Goal: Information Seeking & Learning: Learn about a topic

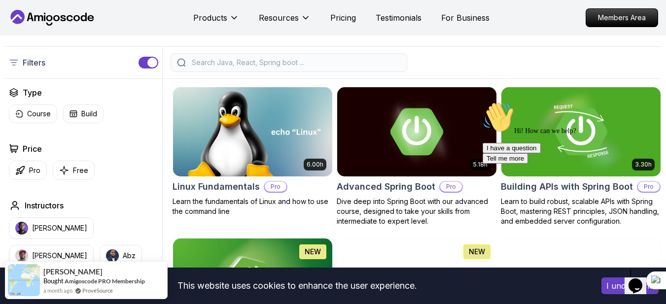
scroll to position [225, 0]
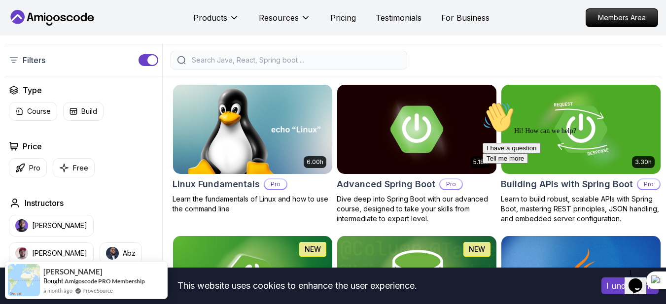
click at [273, 65] on input "search" at bounding box center [295, 60] width 211 height 10
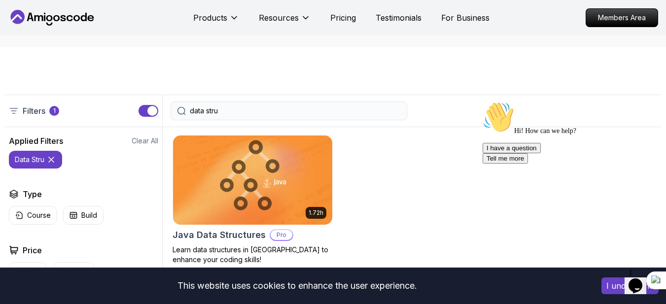
scroll to position [174, 0]
type input "data stru"
click at [33, 221] on p "Course" at bounding box center [39, 216] width 24 height 10
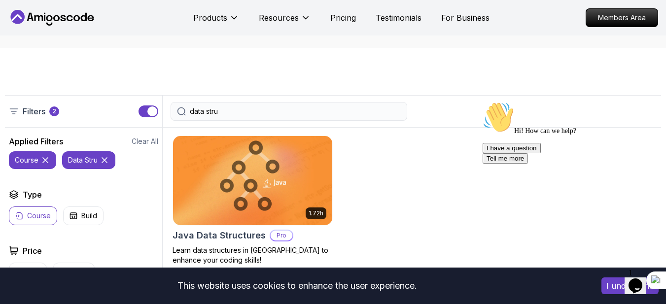
click at [103, 165] on icon at bounding box center [105, 160] width 10 height 10
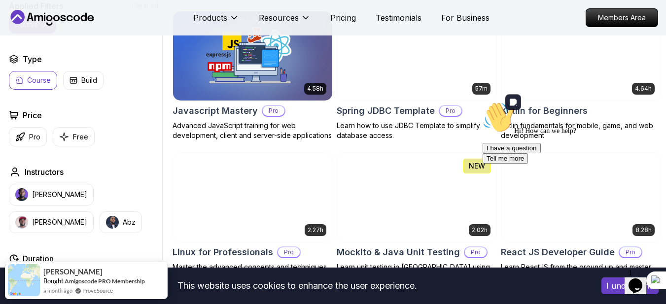
scroll to position [1788, 0]
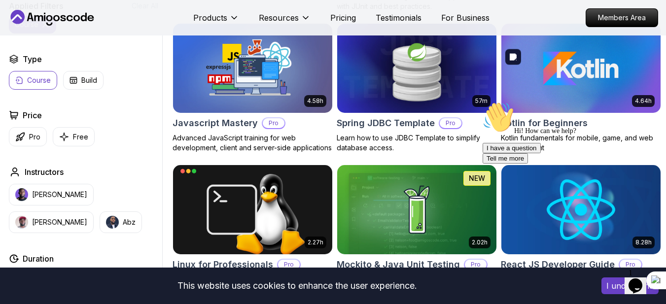
click at [562, 94] on img at bounding box center [580, 68] width 159 height 89
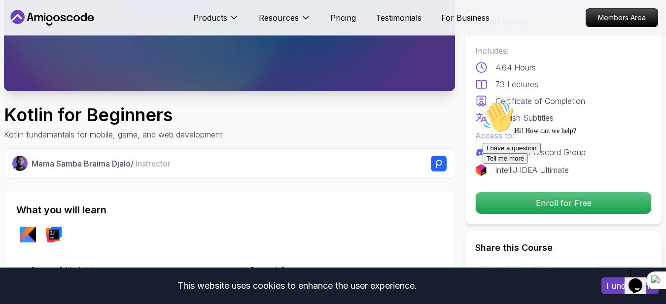
scroll to position [216, 0]
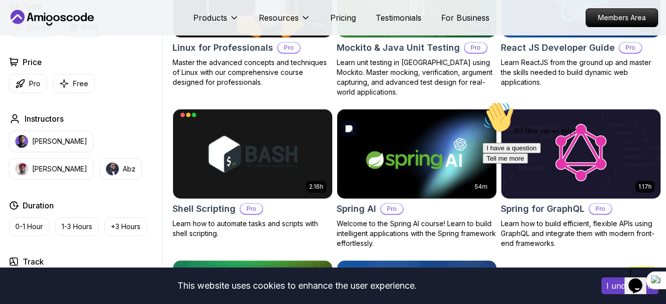
scroll to position [2012, 0]
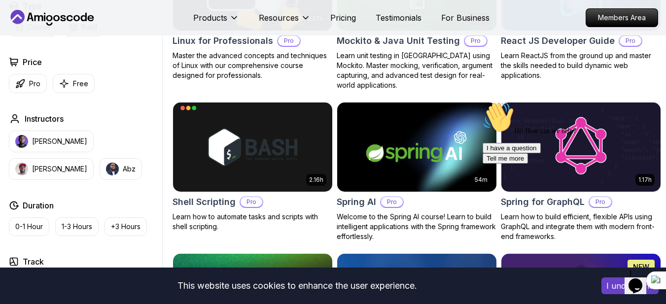
click at [597, 48] on h2 "React JS Developer Guide" at bounding box center [558, 41] width 114 height 14
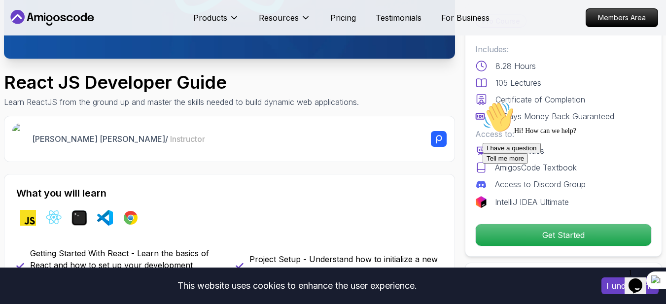
scroll to position [339, 0]
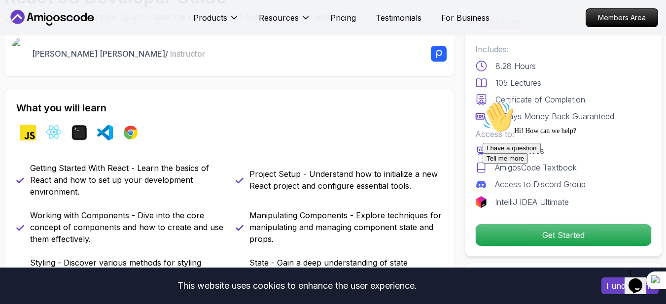
click at [643, 101] on div "Chat attention grabber" at bounding box center [570, 101] width 177 height 0
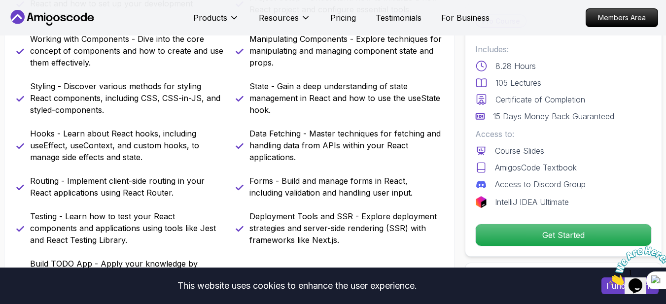
scroll to position [534, 0]
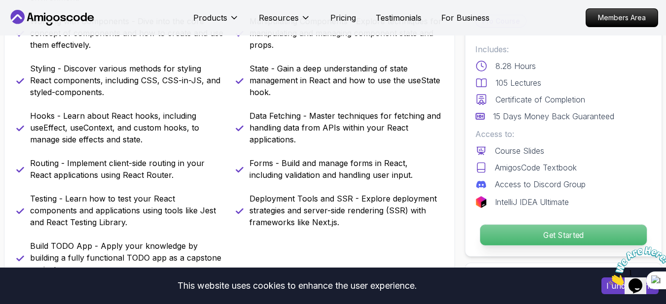
click at [536, 230] on p "Get Started" at bounding box center [563, 235] width 167 height 21
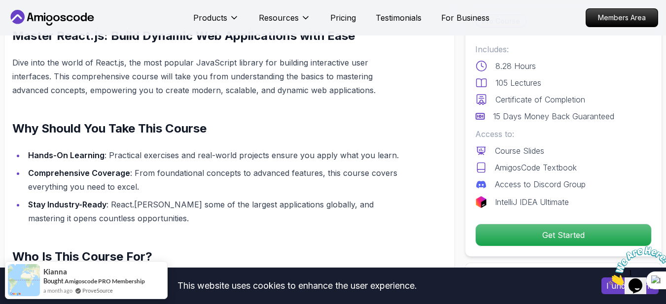
scroll to position [848, 0]
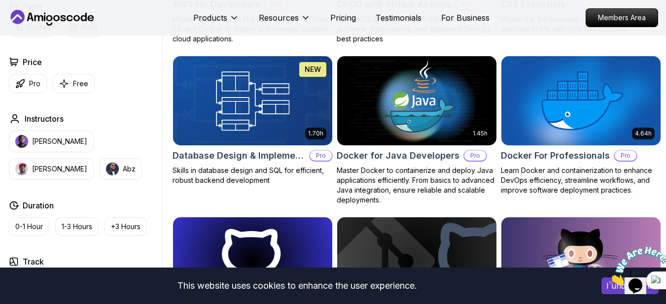
click at [328, 22] on div "Products Resources Pricing Testimonials For Business" at bounding box center [341, 18] width 296 height 20
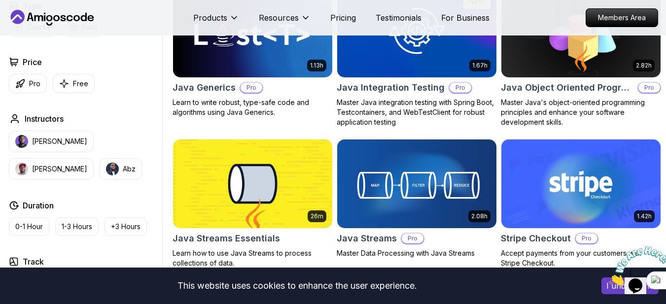
scroll to position [1287, 0]
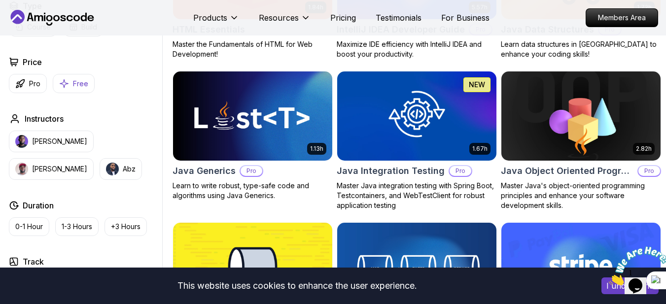
click at [73, 84] on p "Free" at bounding box center [80, 84] width 15 height 10
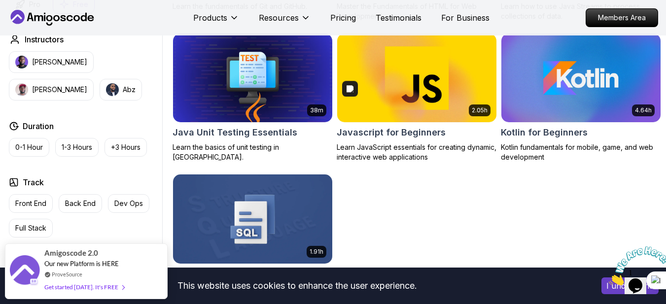
scroll to position [547, 0]
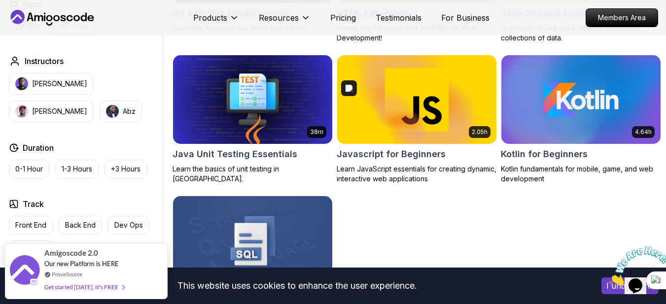
click at [426, 112] on img at bounding box center [416, 100] width 167 height 94
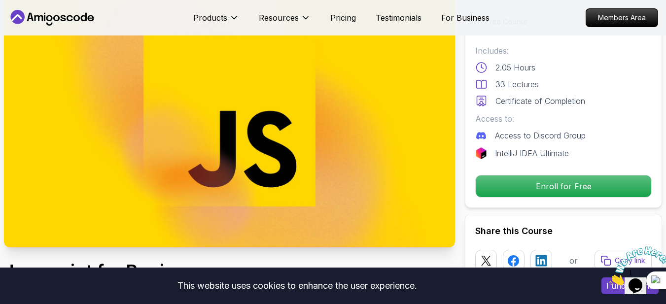
scroll to position [83, 0]
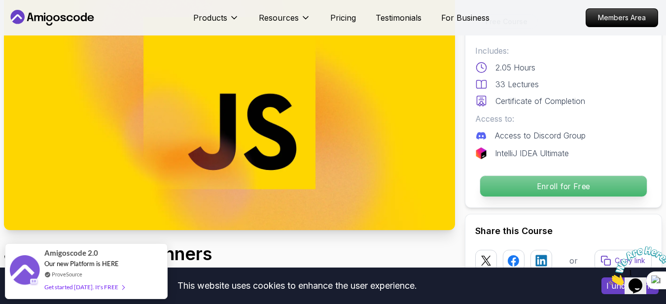
click at [532, 187] on p "Enroll for Free" at bounding box center [563, 186] width 167 height 21
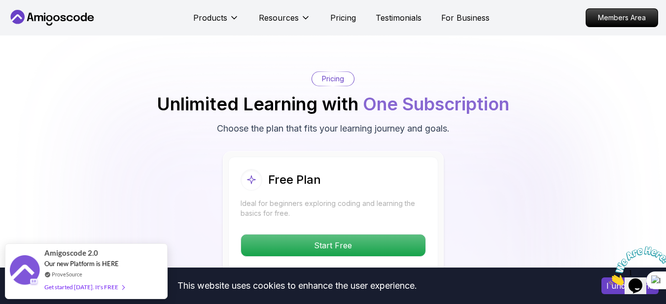
scroll to position [1779, 0]
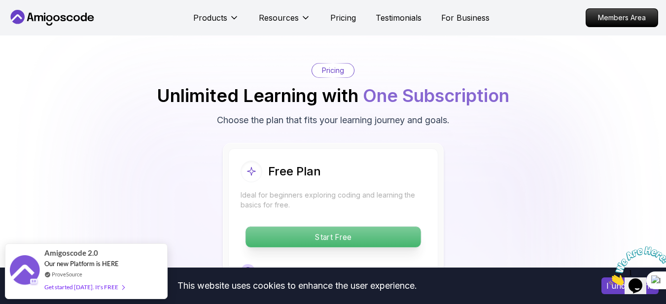
click at [277, 234] on p "Start Free" at bounding box center [332, 237] width 175 height 21
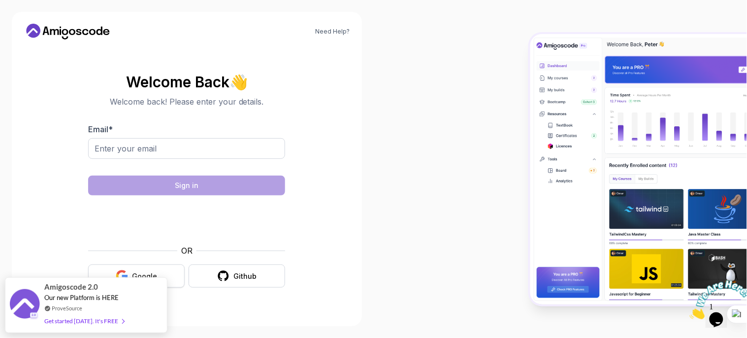
click at [163, 270] on button "Google" at bounding box center [136, 275] width 97 height 23
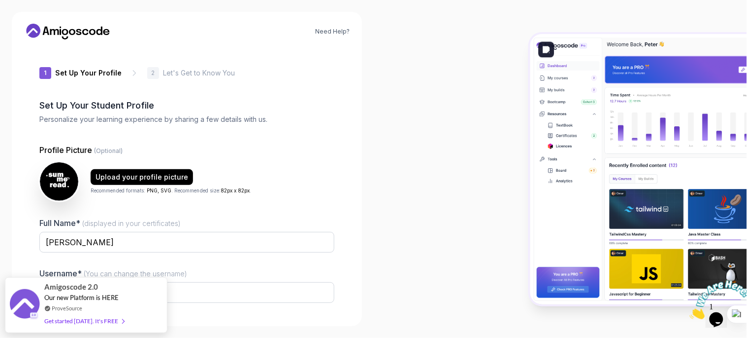
type input "gentlebeetlec14b7"
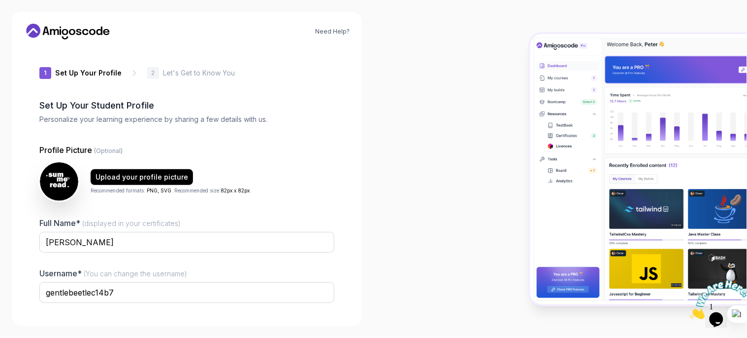
scroll to position [73, 0]
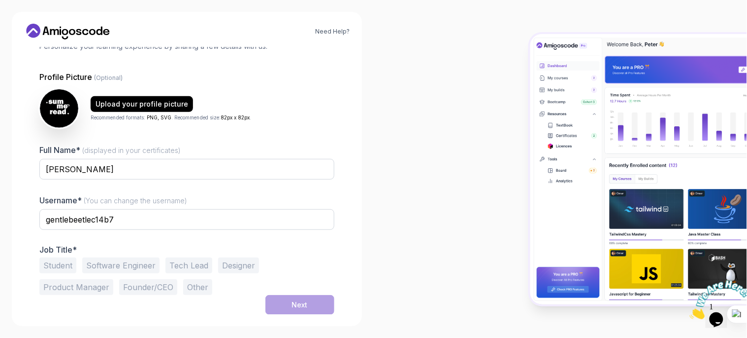
click at [63, 264] on button "Student" at bounding box center [57, 265] width 37 height 16
click at [287, 297] on button "Next" at bounding box center [300, 305] width 69 height 20
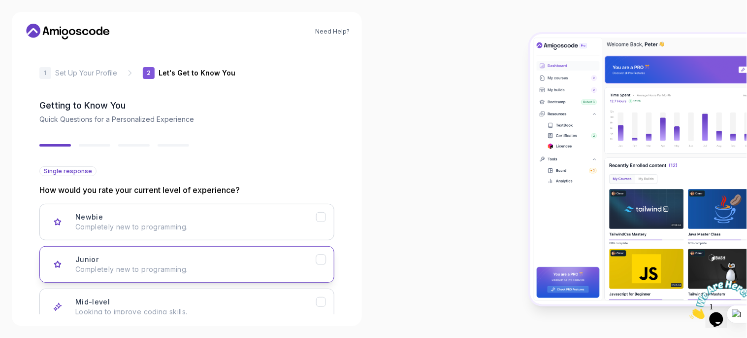
scroll to position [104, 0]
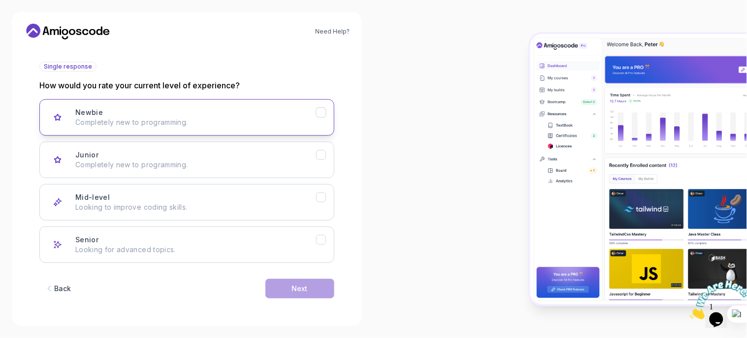
click at [288, 116] on div "Newbie Completely new to programming." at bounding box center [195, 117] width 241 height 20
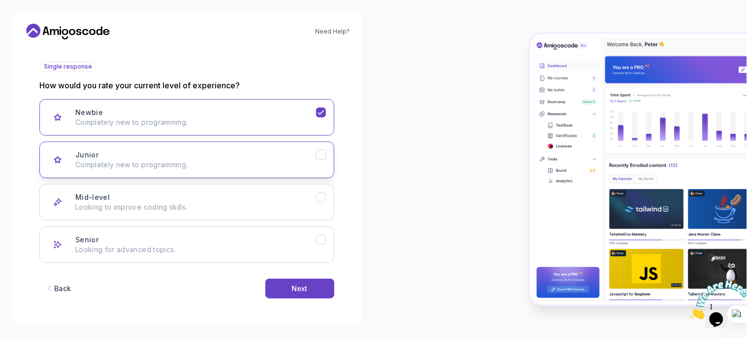
click at [299, 159] on div "Junior Completely new to programming." at bounding box center [195, 160] width 241 height 20
click at [303, 292] on div "Next" at bounding box center [300, 288] width 16 height 10
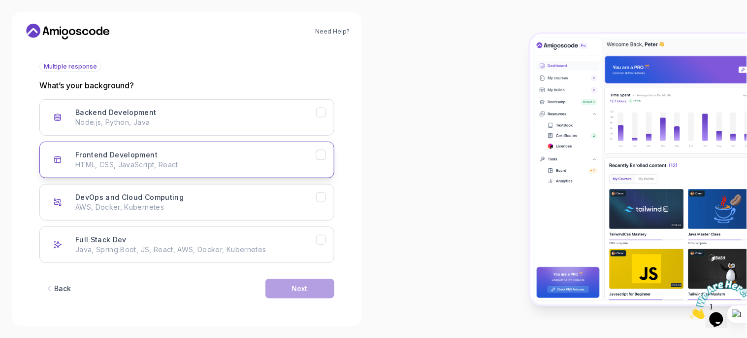
click at [309, 165] on p "HTML, CSS, JavaScript, React" at bounding box center [195, 165] width 241 height 10
click at [301, 283] on div "Next" at bounding box center [300, 288] width 16 height 10
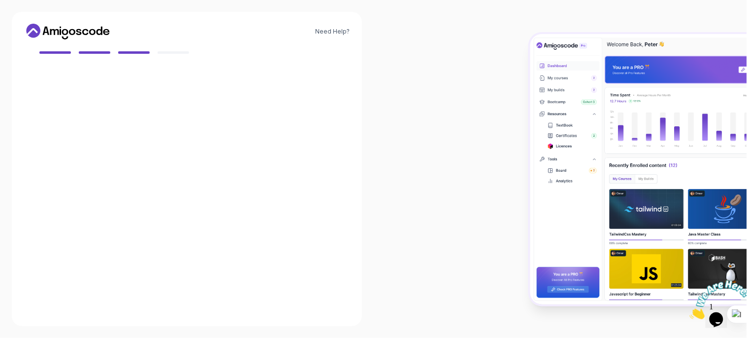
scroll to position [92, 0]
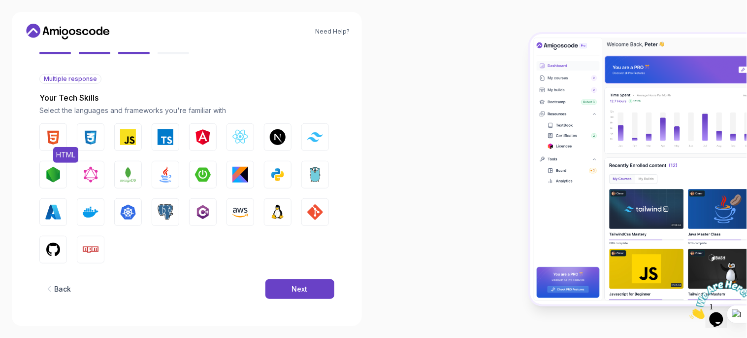
click at [56, 144] on button "HTML" at bounding box center [53, 137] width 28 height 28
click at [89, 136] on img "button" at bounding box center [91, 137] width 16 height 16
click at [130, 134] on img "button" at bounding box center [128, 137] width 16 height 16
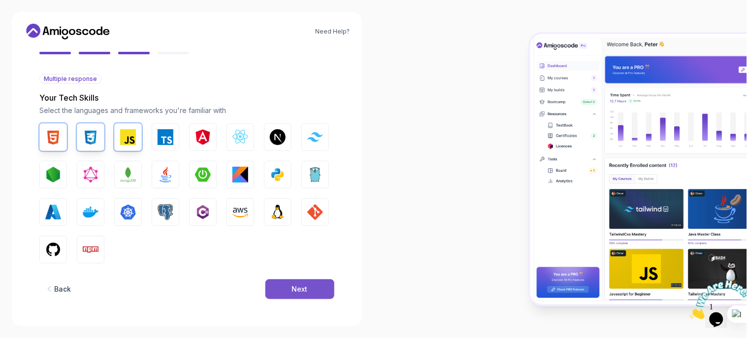
click at [291, 281] on button "Next" at bounding box center [300, 289] width 69 height 20
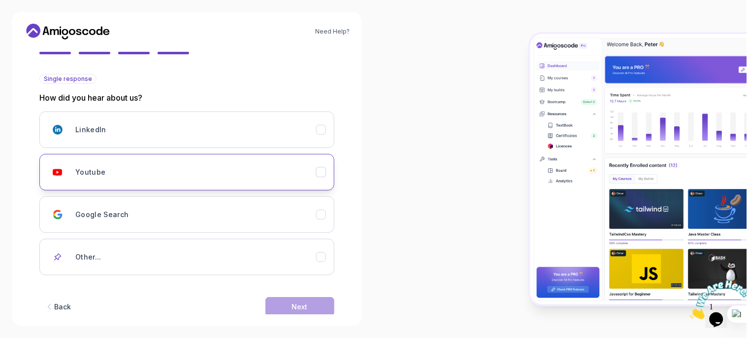
click at [317, 175] on icon "Youtube" at bounding box center [320, 172] width 9 height 9
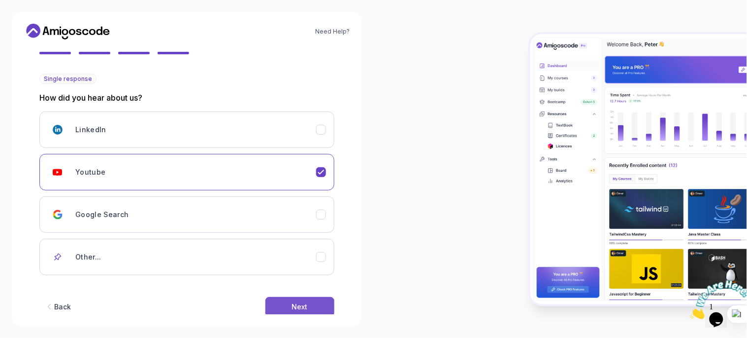
click at [308, 297] on button "Next" at bounding box center [300, 307] width 69 height 20
click at [304, 302] on div "Next" at bounding box center [300, 307] width 16 height 10
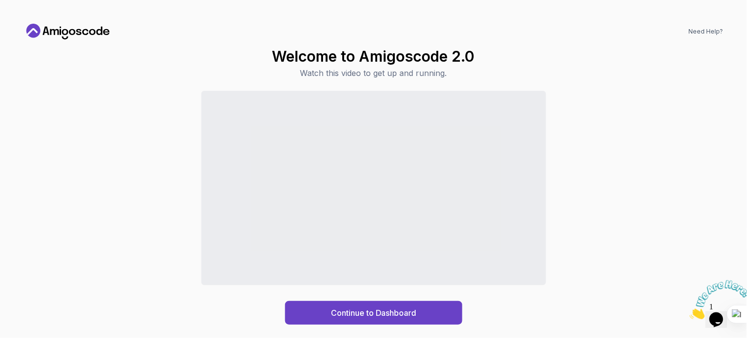
scroll to position [0, 0]
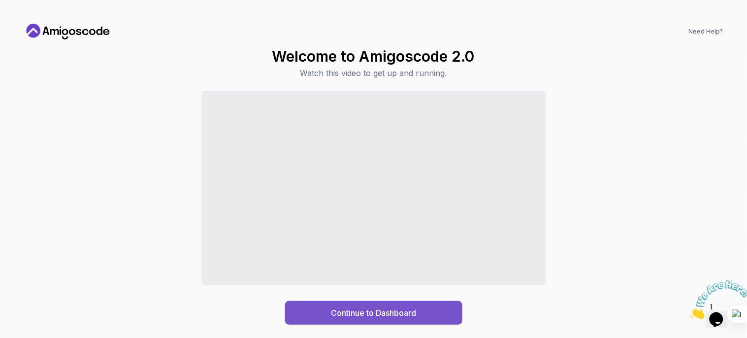
click at [338, 310] on div "Continue to Dashboard" at bounding box center [373, 312] width 85 height 12
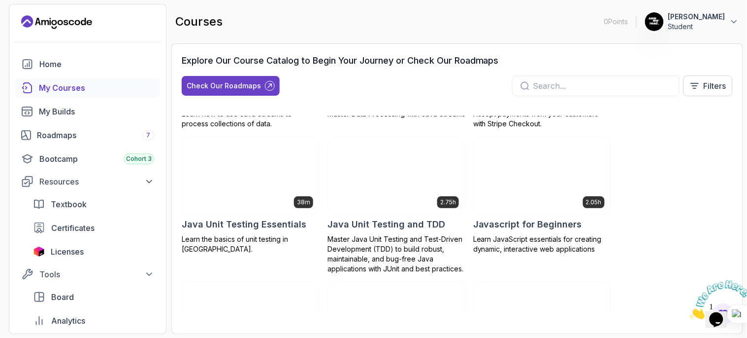
scroll to position [1066, 0]
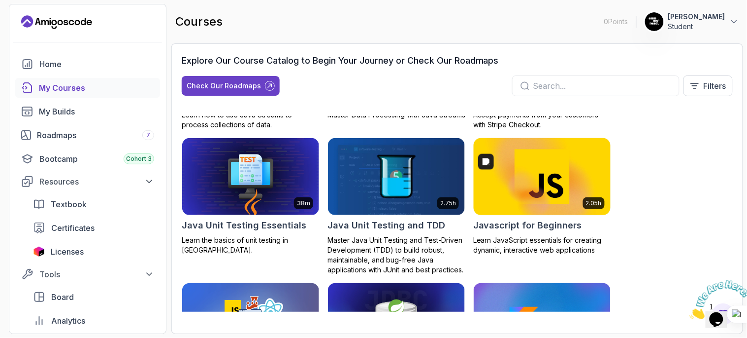
click at [539, 181] on img at bounding box center [543, 176] width 144 height 80
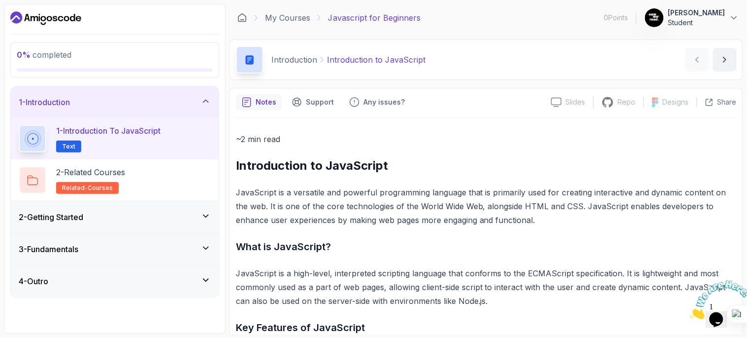
click at [86, 66] on div "0 % completed" at bounding box center [115, 60] width 196 height 23
click at [287, 17] on link "My Courses" at bounding box center [287, 18] width 45 height 12
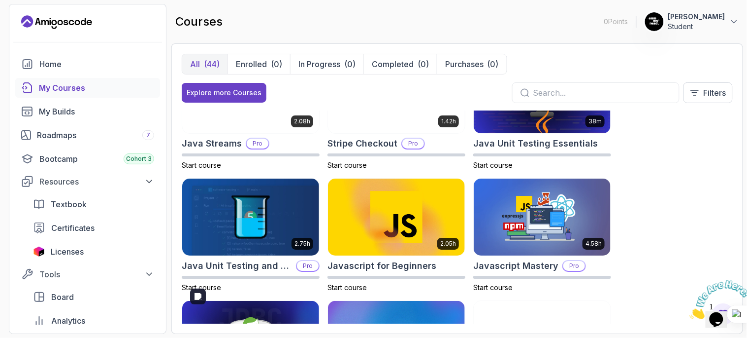
scroll to position [976, 0]
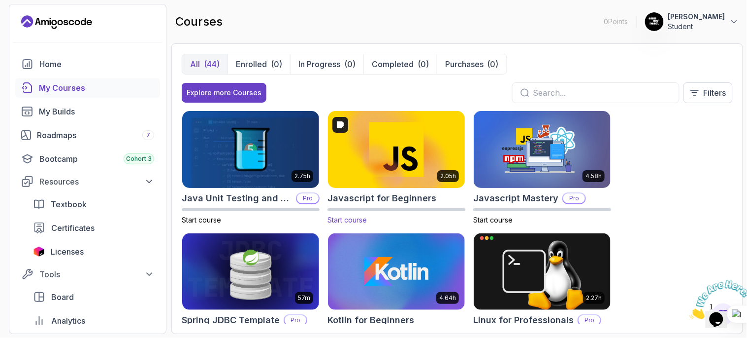
click at [390, 153] on img at bounding box center [397, 149] width 144 height 80
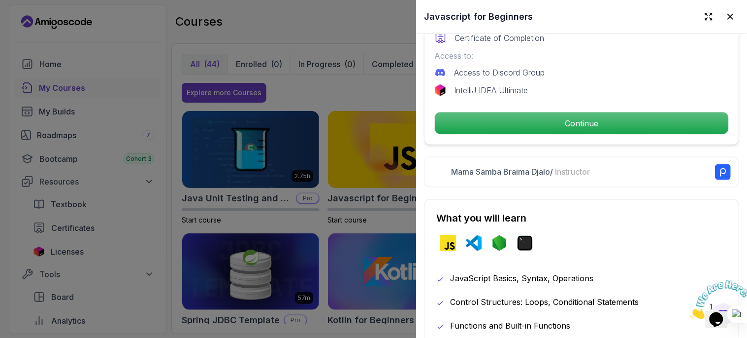
scroll to position [311, 0]
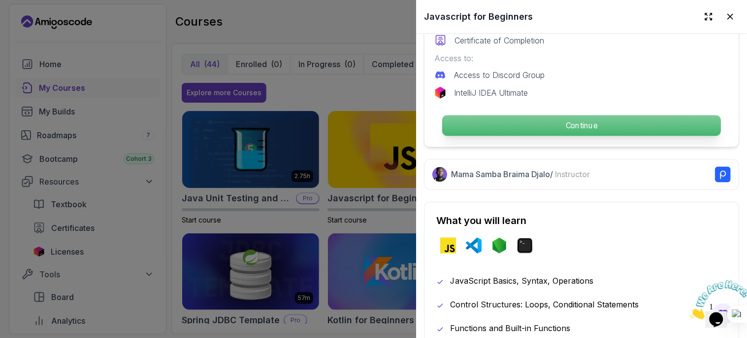
click at [529, 115] on p "Continue" at bounding box center [581, 125] width 279 height 21
click at [526, 124] on p "Continue" at bounding box center [581, 125] width 279 height 21
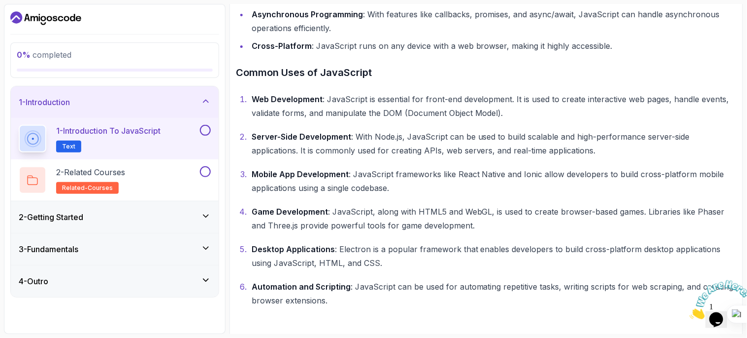
scroll to position [409, 0]
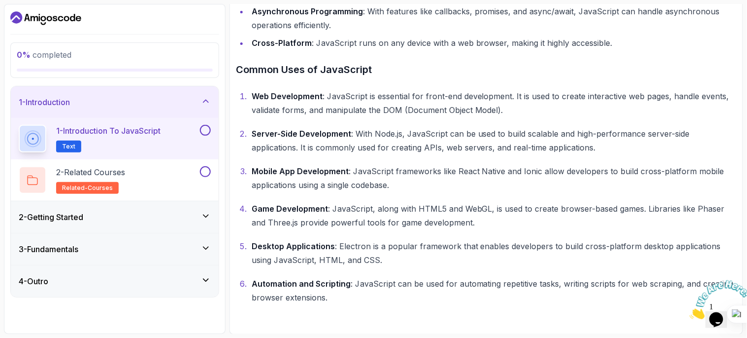
click at [94, 139] on h2 "1 - Introduction to JavaScript Text" at bounding box center [108, 139] width 104 height 28
click at [204, 126] on button at bounding box center [205, 130] width 11 height 11
drag, startPoint x: 204, startPoint y: 126, endPoint x: 178, endPoint y: 172, distance: 53.2
click at [178, 172] on div "1 - Introduction to JavaScript Text 2 - Related Courses related-courses" at bounding box center [115, 159] width 208 height 83
click at [178, 172] on div "2 - Related Courses related-courses" at bounding box center [108, 180] width 179 height 28
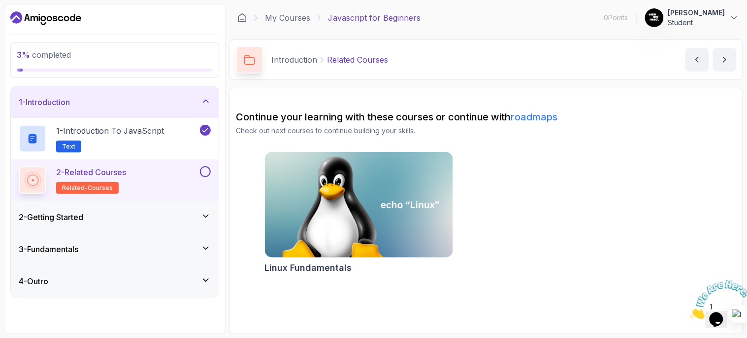
click at [539, 116] on link "roadmaps" at bounding box center [534, 117] width 47 height 12
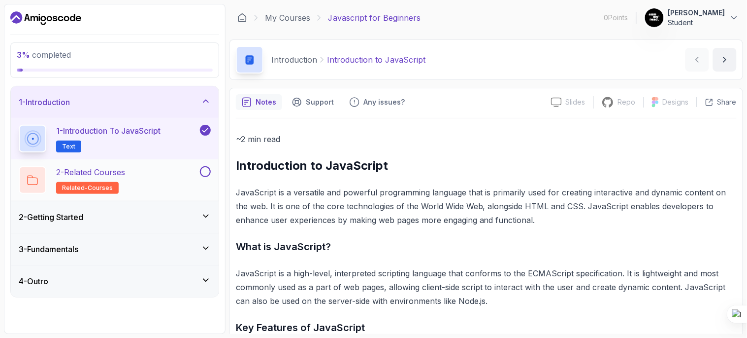
click at [203, 174] on button at bounding box center [205, 171] width 11 height 11
click at [203, 217] on icon at bounding box center [206, 216] width 10 height 10
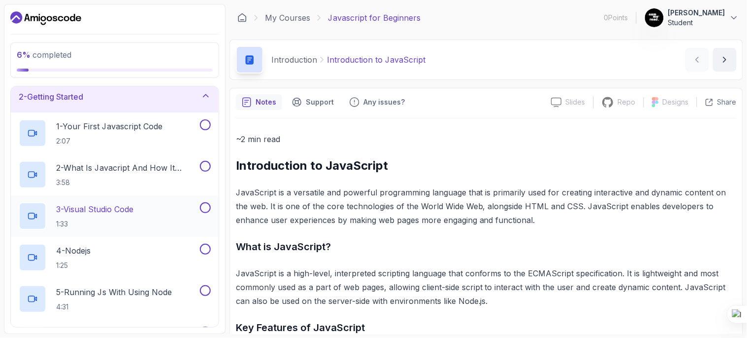
scroll to position [63, 0]
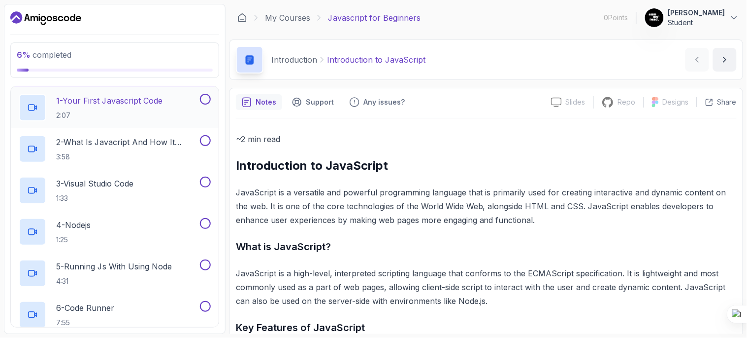
click at [132, 107] on h2 "1 - Your First Javascript Code 2:07" at bounding box center [109, 108] width 106 height 26
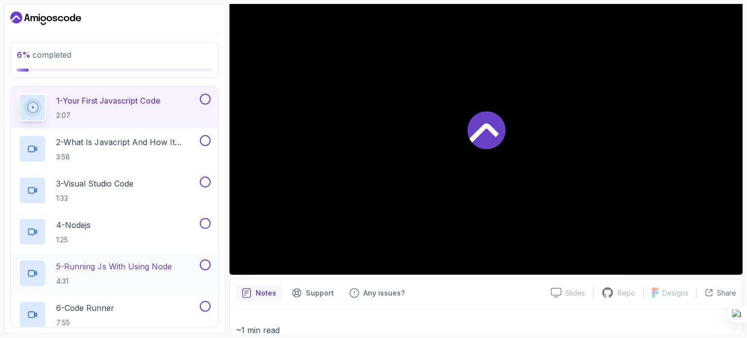
scroll to position [135, 0]
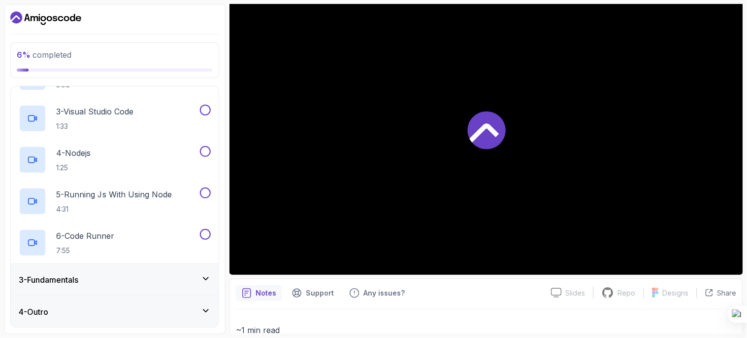
click at [201, 289] on div "3 - Fundamentals" at bounding box center [115, 280] width 208 height 32
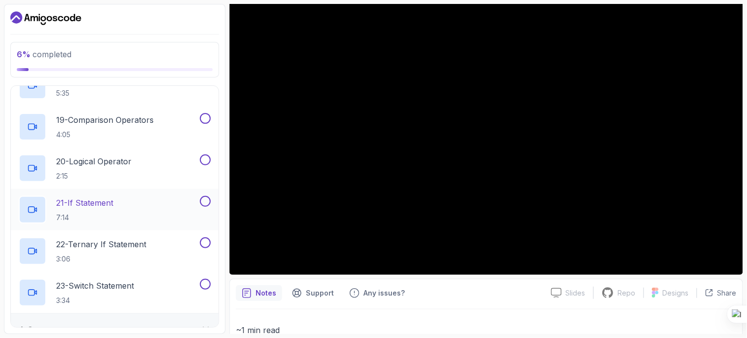
scroll to position [839, 0]
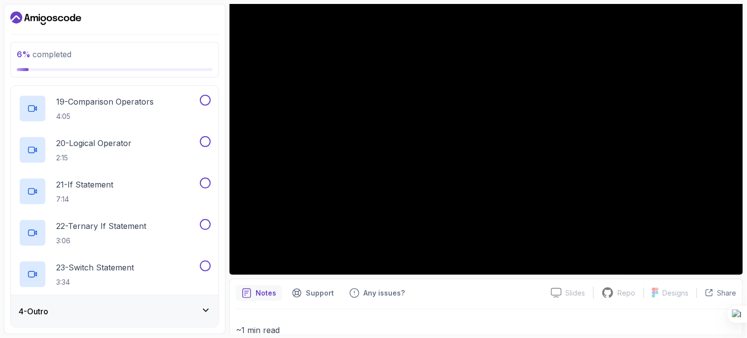
click at [209, 305] on icon at bounding box center [206, 310] width 10 height 10
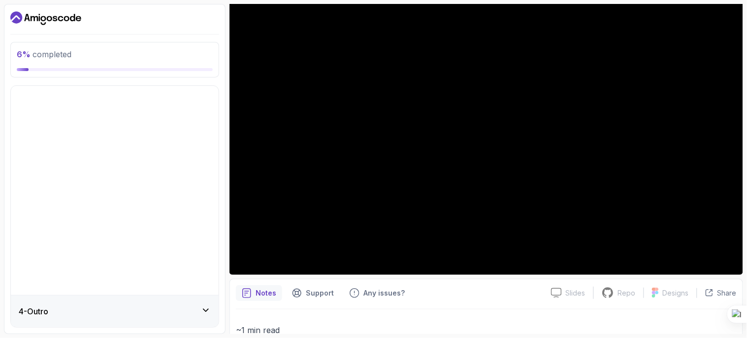
scroll to position [0, 0]
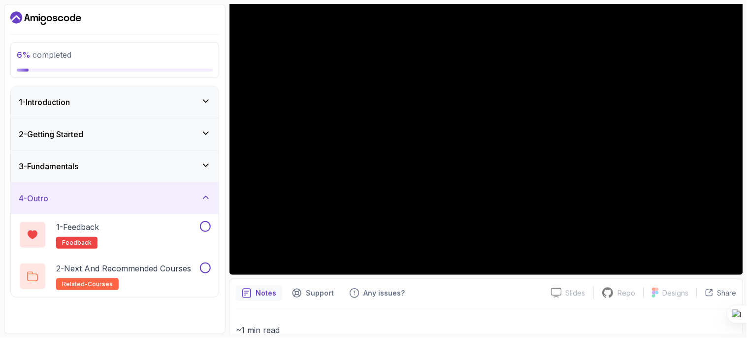
click at [203, 158] on div "3 - Fundamentals" at bounding box center [115, 166] width 208 height 32
